Goal: Task Accomplishment & Management: Use online tool/utility

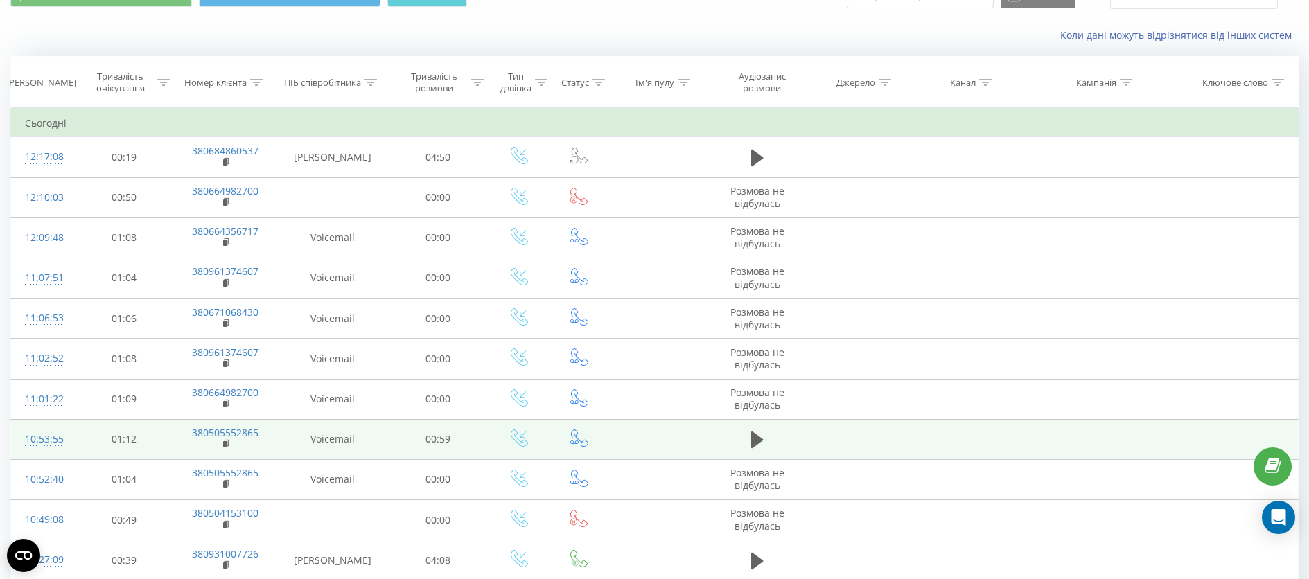
scroll to position [69, 0]
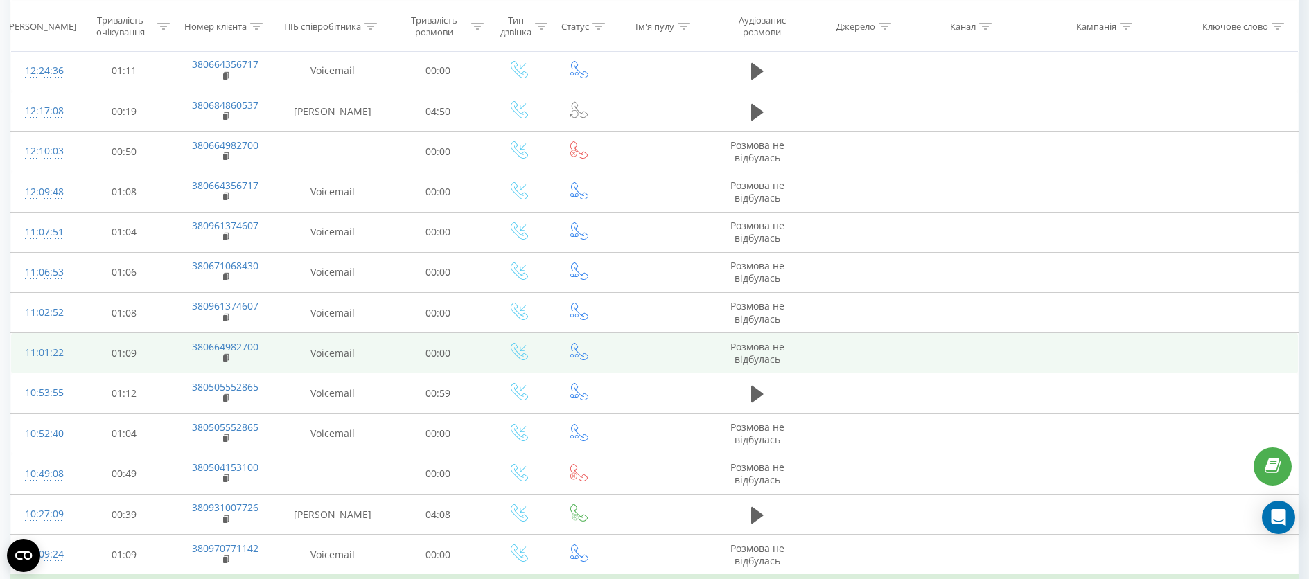
scroll to position [347, 0]
